Goal: Task Accomplishment & Management: Manage account settings

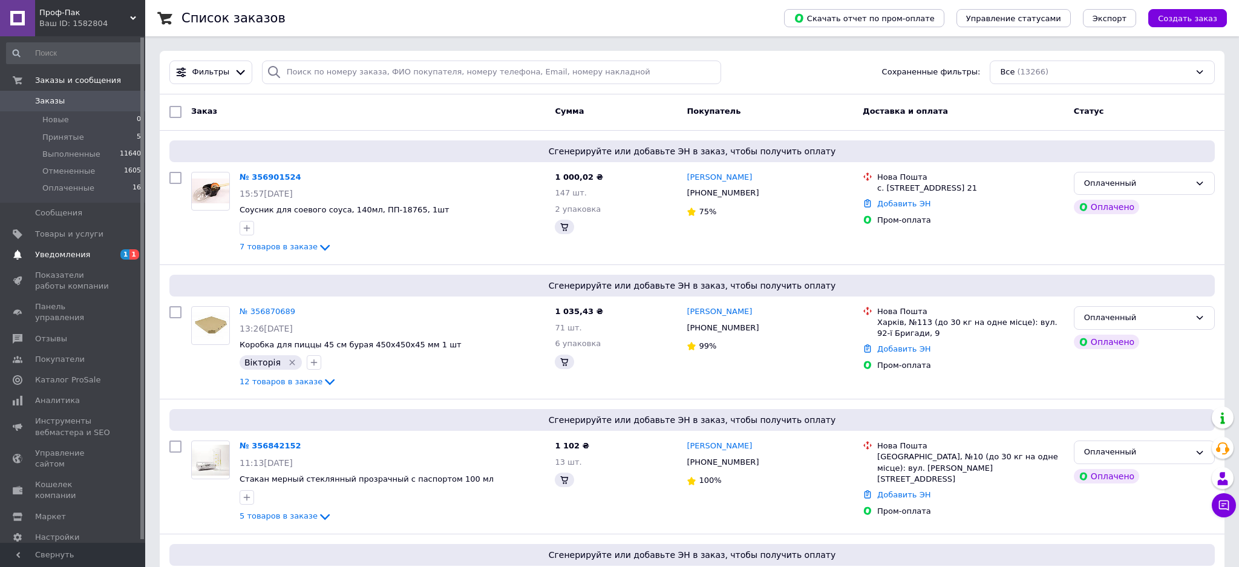
click at [56, 253] on span "Уведомления" at bounding box center [62, 254] width 55 height 11
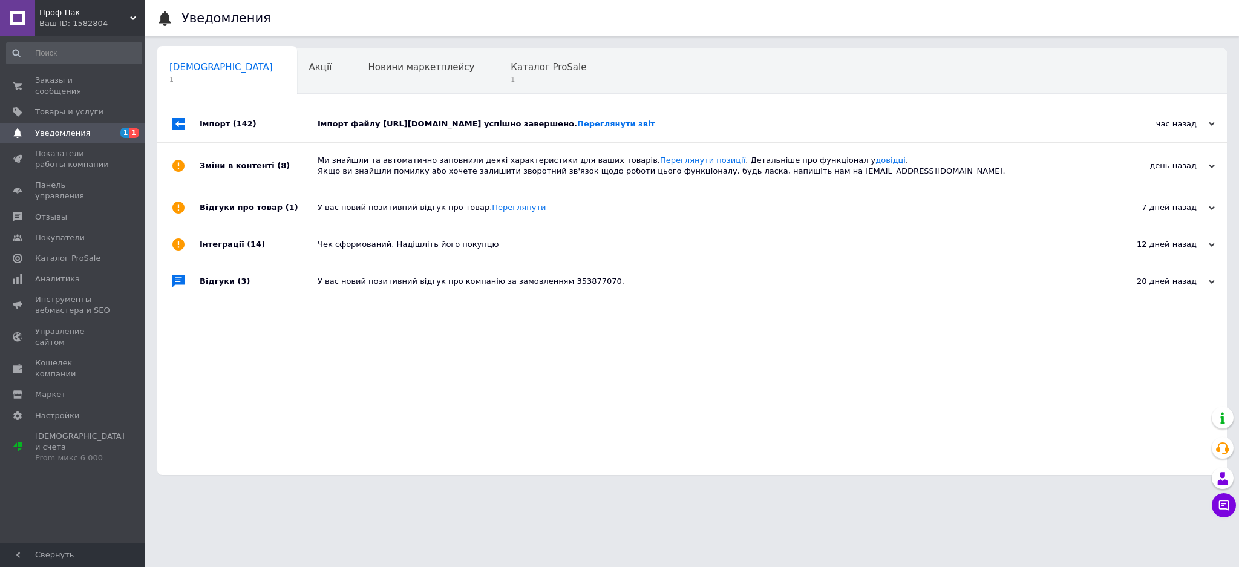
click at [394, 131] on div "Імпорт файлу [URL][DOMAIN_NAME] успішно завершено. Переглянути звіт" at bounding box center [706, 124] width 776 height 36
click at [463, 94] on div "Сповіщення 1 Акції 0 Новини маркетплейсу 0 Каталог ProSale 1 Навчання та заходи…" at bounding box center [692, 261] width 1070 height 427
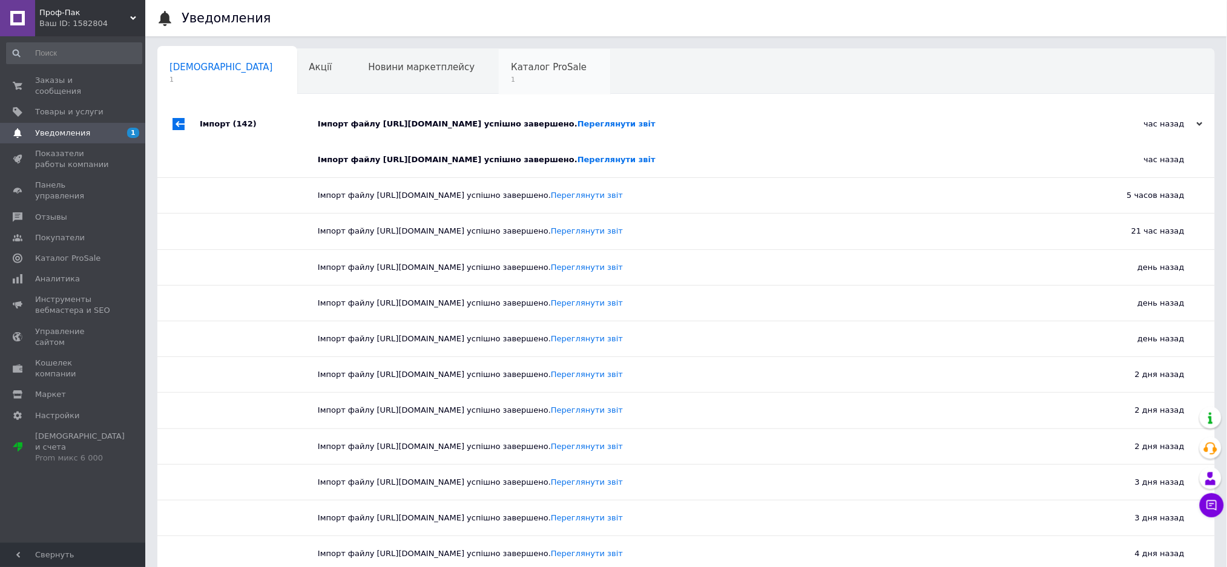
click at [511, 81] on span "1" at bounding box center [549, 79] width 76 height 9
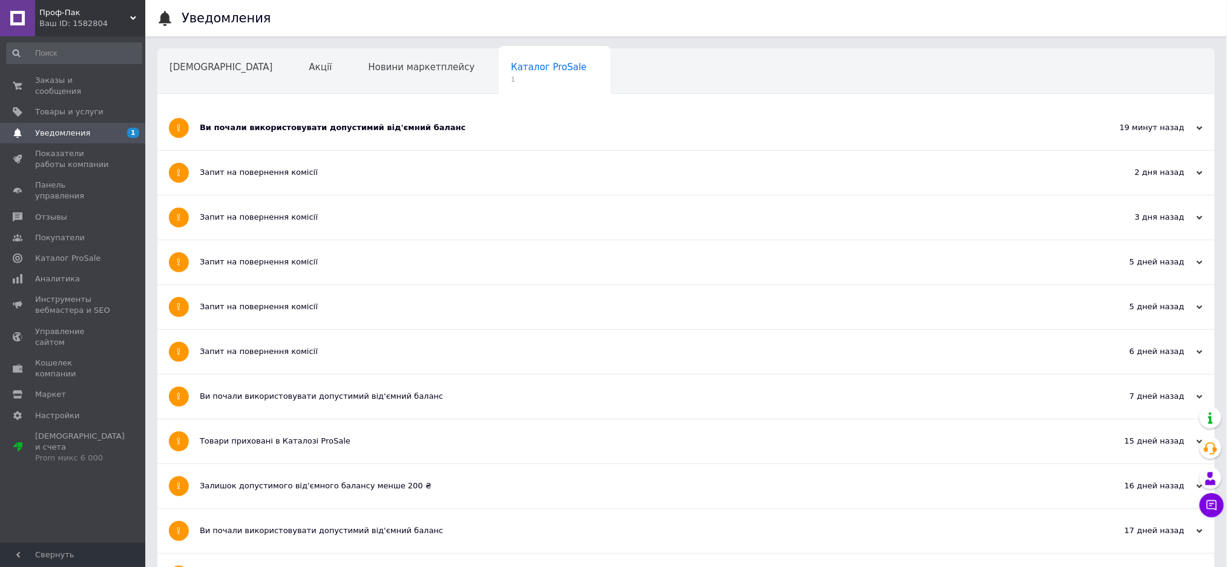
click at [264, 130] on div "Ви почали використовувати допустимий від'ємний баланс" at bounding box center [641, 127] width 882 height 11
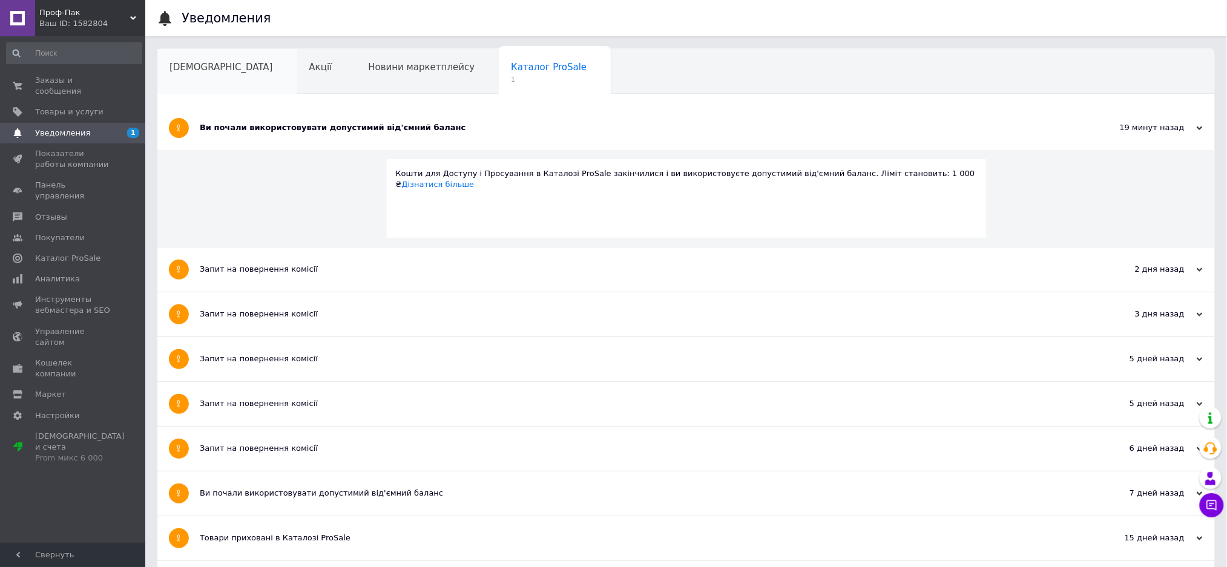
click at [207, 82] on div "[DEMOGRAPHIC_DATA]" at bounding box center [227, 72] width 140 height 46
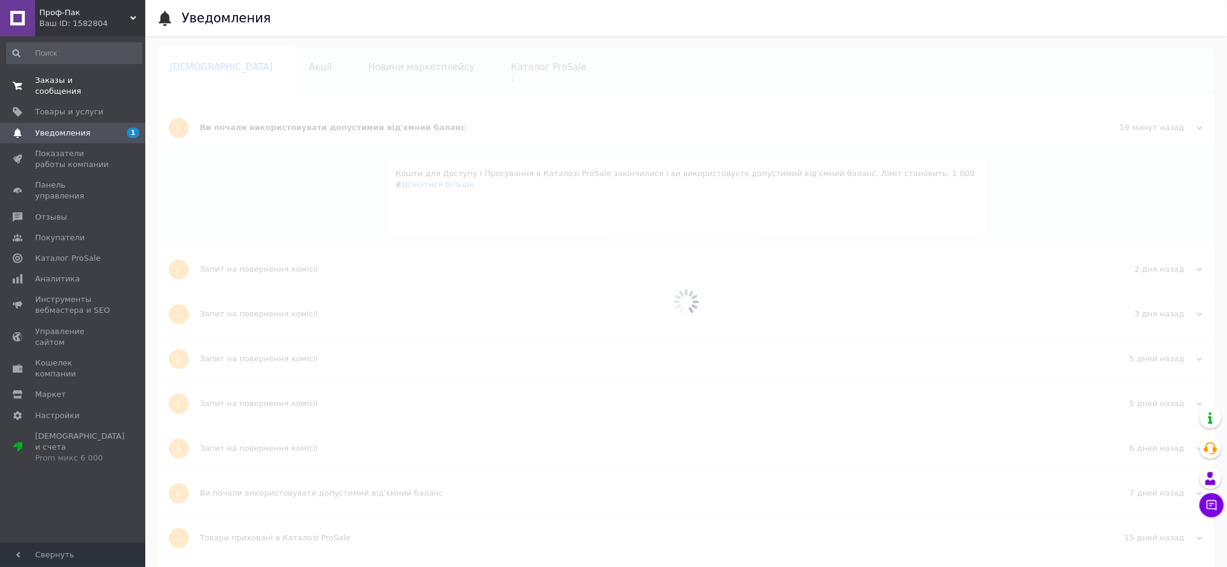
click at [102, 77] on span "Заказы и сообщения" at bounding box center [73, 86] width 77 height 22
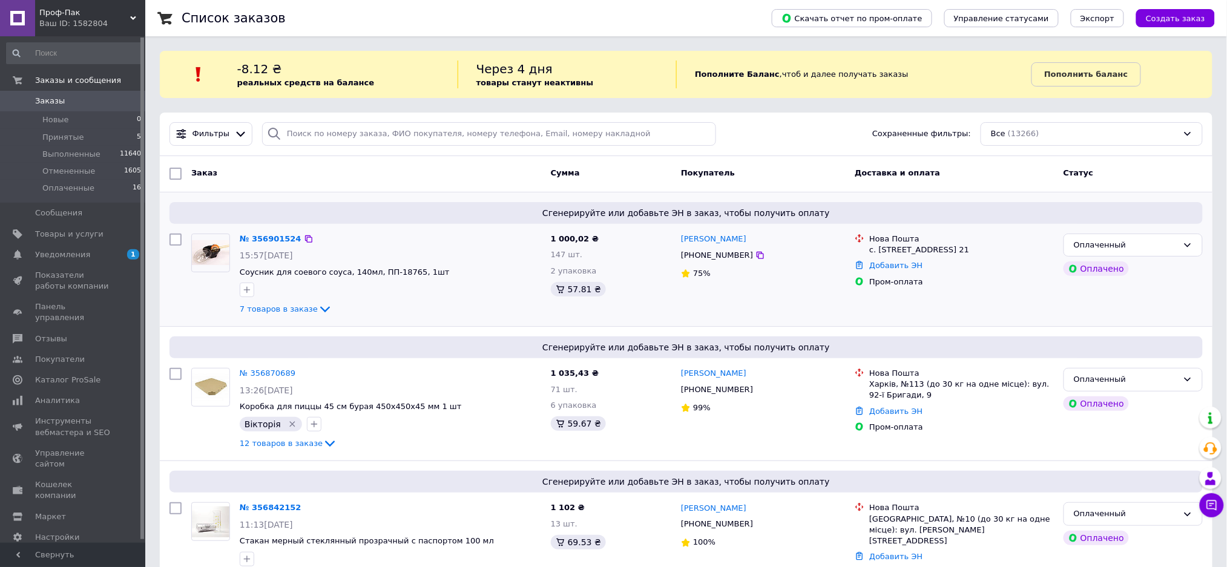
click at [297, 315] on div "7 товаров в заказе" at bounding box center [390, 309] width 301 height 15
click at [302, 307] on span "7 товаров в заказе" at bounding box center [279, 308] width 78 height 9
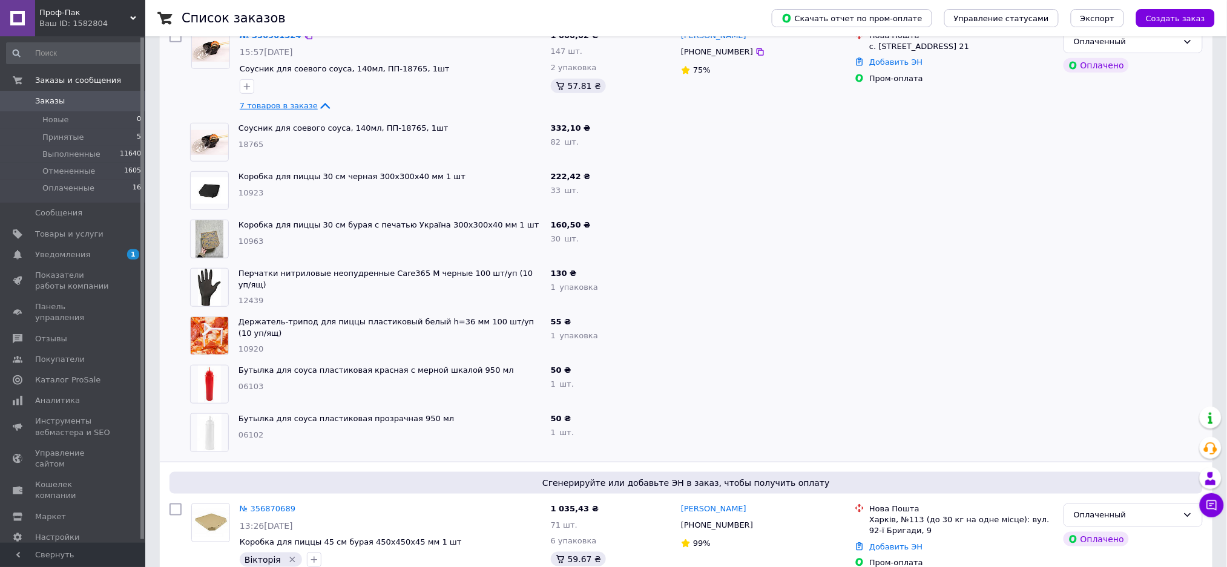
scroll to position [242, 0]
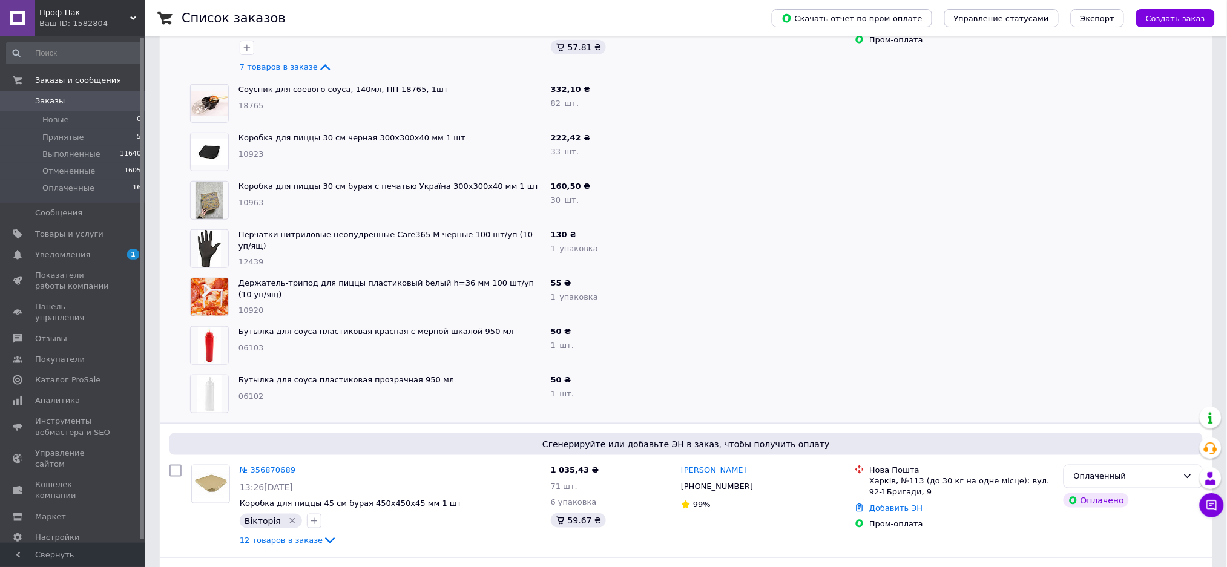
click at [257, 347] on span "06103" at bounding box center [250, 347] width 25 height 9
copy span "06103"
